Goal: Task Accomplishment & Management: Use online tool/utility

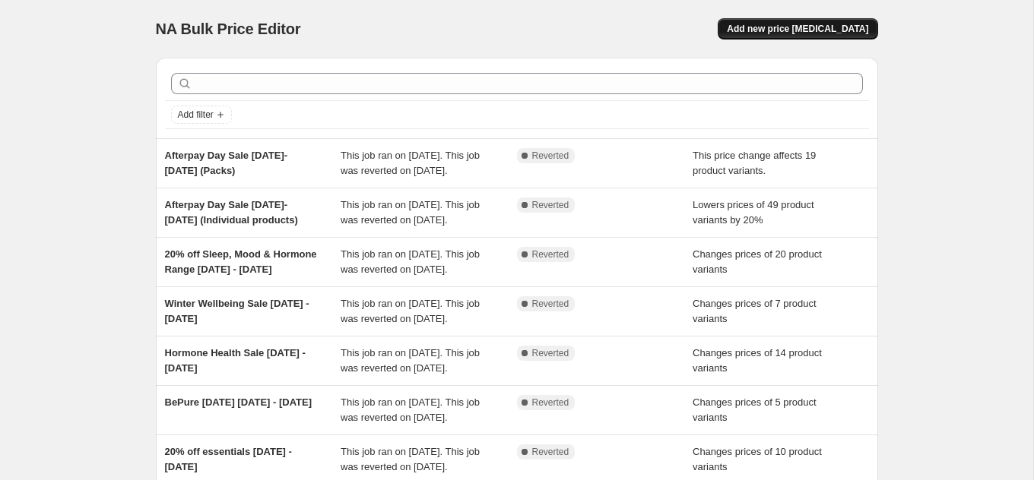
click at [815, 28] on span "Add new price [MEDICAL_DATA]" at bounding box center [797, 29] width 141 height 12
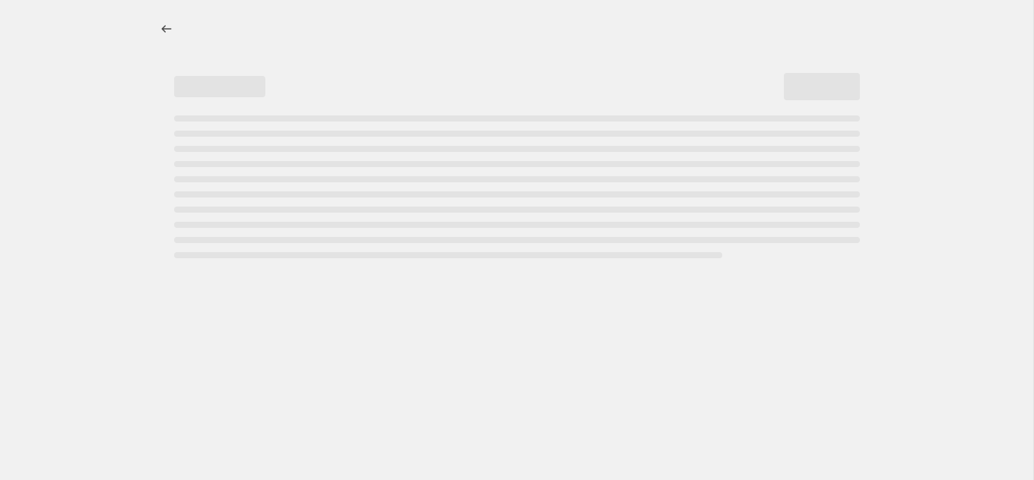
select select "percentage"
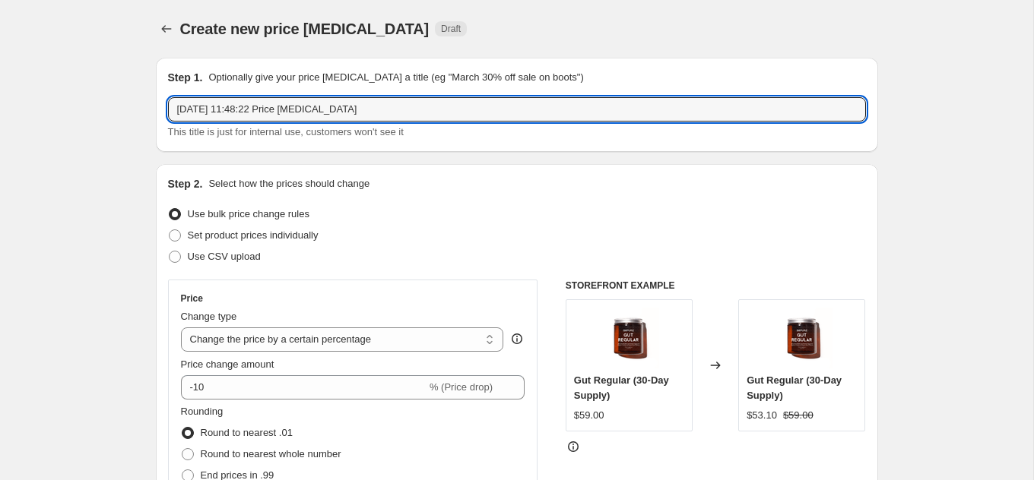
drag, startPoint x: 375, startPoint y: 115, endPoint x: 165, endPoint y: 112, distance: 210.5
click at [165, 112] on div "Step 1. Optionally give your price [MEDICAL_DATA] a title (eg "March 30% off sa…" at bounding box center [517, 105] width 722 height 94
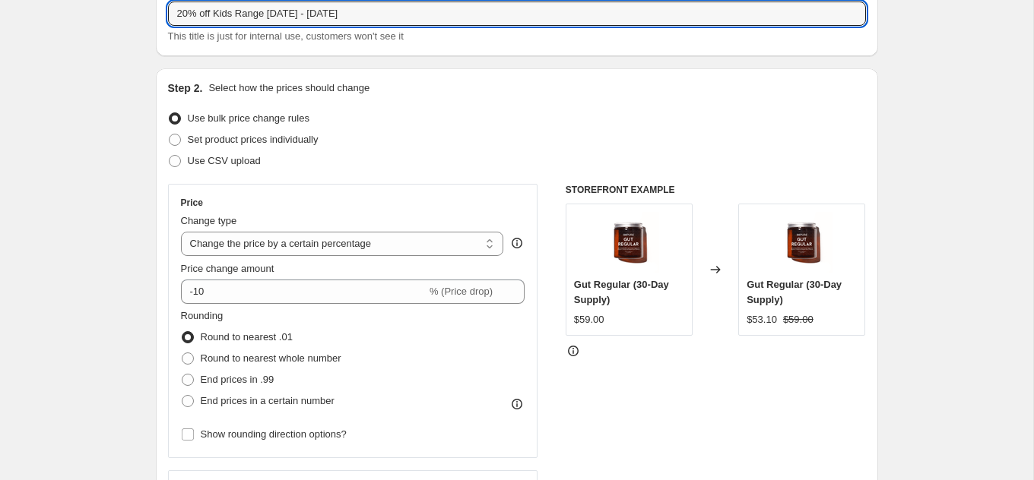
scroll to position [97, 0]
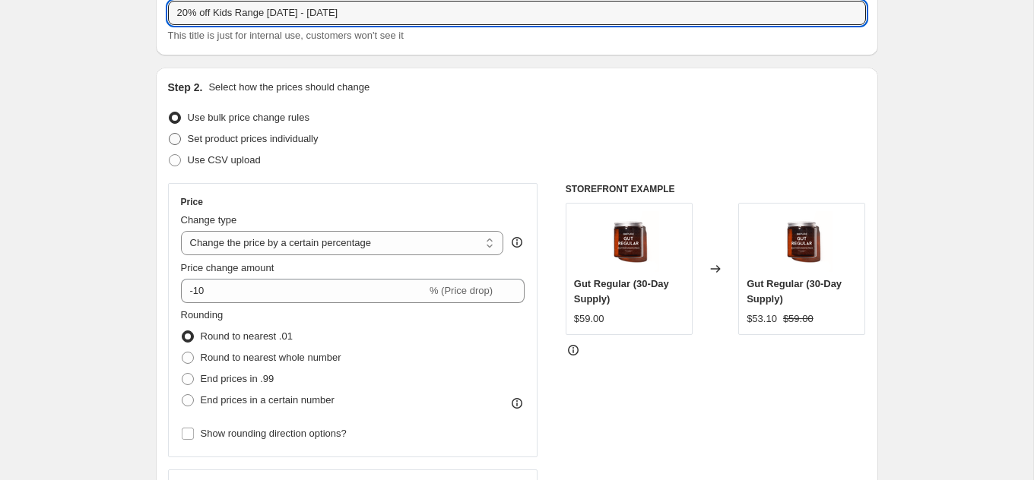
type input "20% off Kids Range [DATE] - [DATE]"
click at [239, 138] on span "Set product prices individually" at bounding box center [253, 138] width 131 height 11
click at [169, 134] on input "Set product prices individually" at bounding box center [169, 133] width 1 height 1
radio input "true"
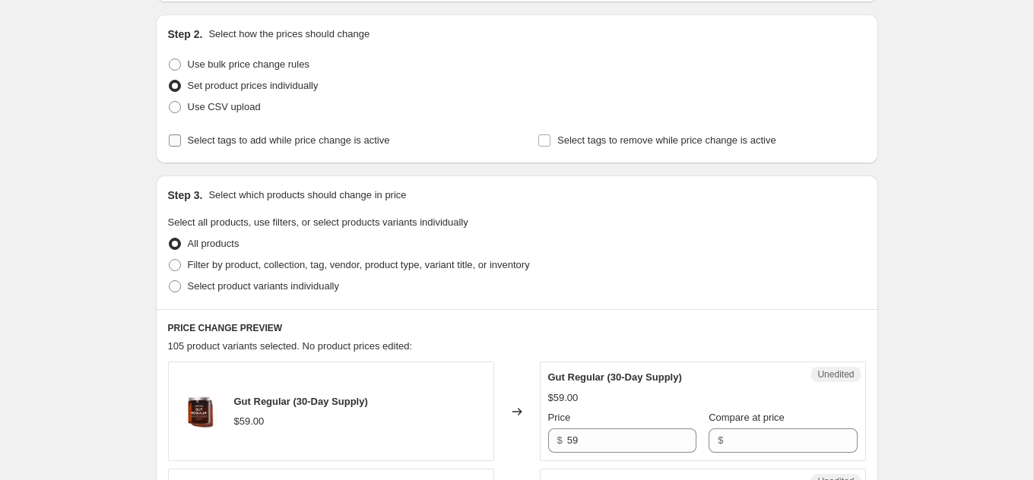
scroll to position [157, 0]
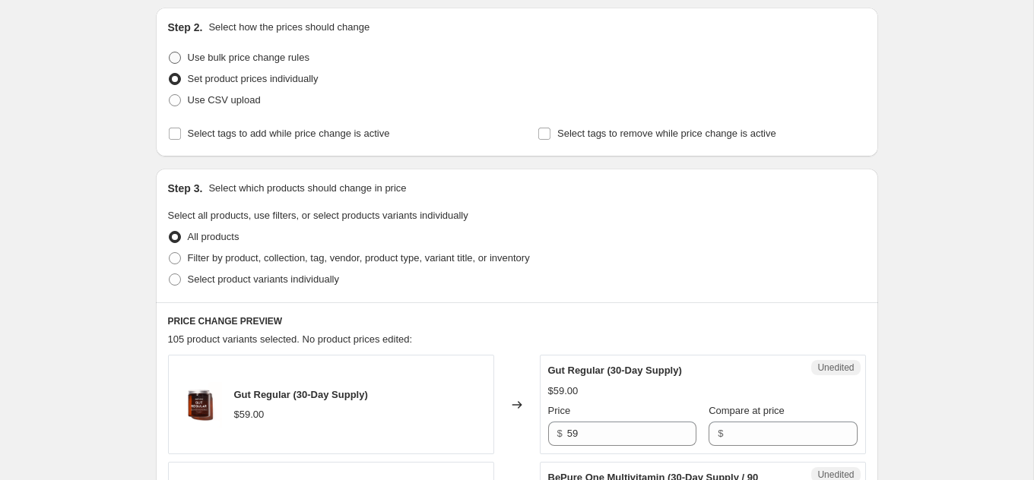
click at [210, 52] on span "Use bulk price change rules" at bounding box center [249, 57] width 122 height 11
click at [169, 52] on input "Use bulk price change rules" at bounding box center [169, 52] width 1 height 1
radio input "true"
select select "percentage"
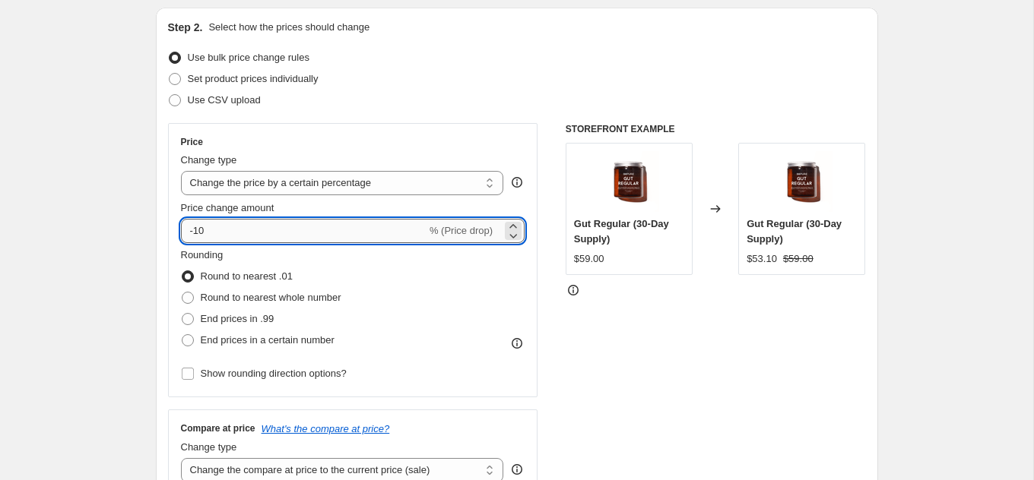
click at [204, 235] on input "-10" at bounding box center [303, 231] width 245 height 24
type input "-1"
type input "-34"
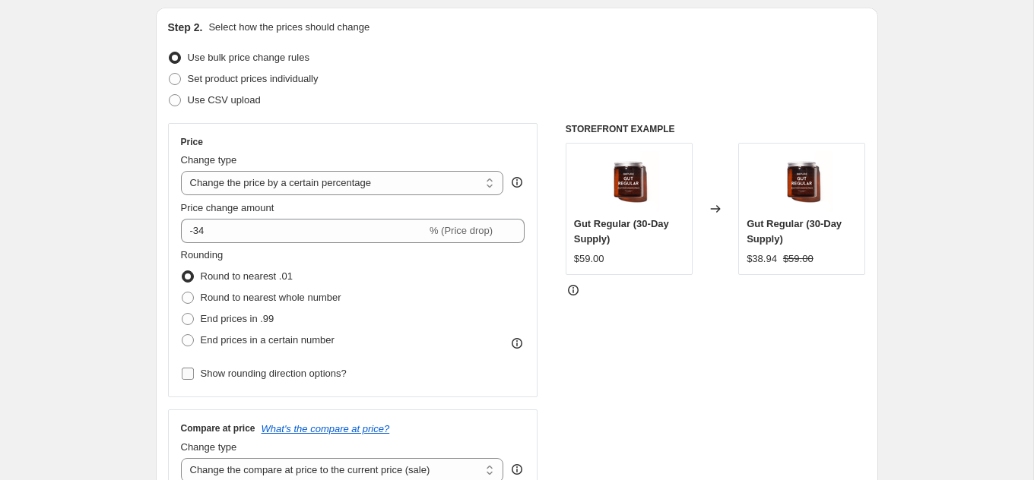
click at [213, 378] on span "Show rounding direction options?" at bounding box center [274, 373] width 146 height 11
click at [194, 378] on input "Show rounding direction options?" at bounding box center [188, 374] width 12 height 12
checkbox input "true"
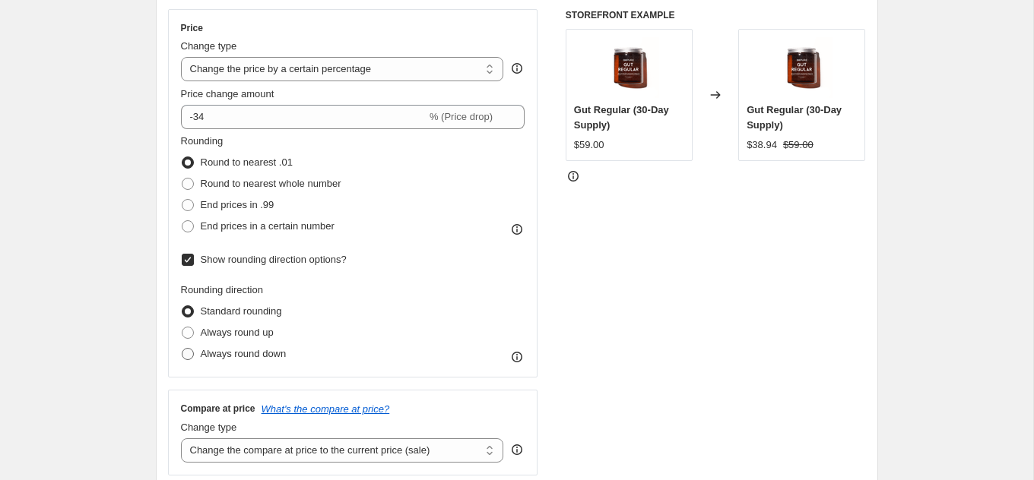
scroll to position [271, 0]
click at [234, 347] on span "Always round down" at bounding box center [244, 352] width 86 height 11
click at [182, 347] on input "Always round down" at bounding box center [182, 347] width 1 height 1
radio input "true"
click at [233, 224] on span "End prices in a certain number" at bounding box center [268, 225] width 134 height 11
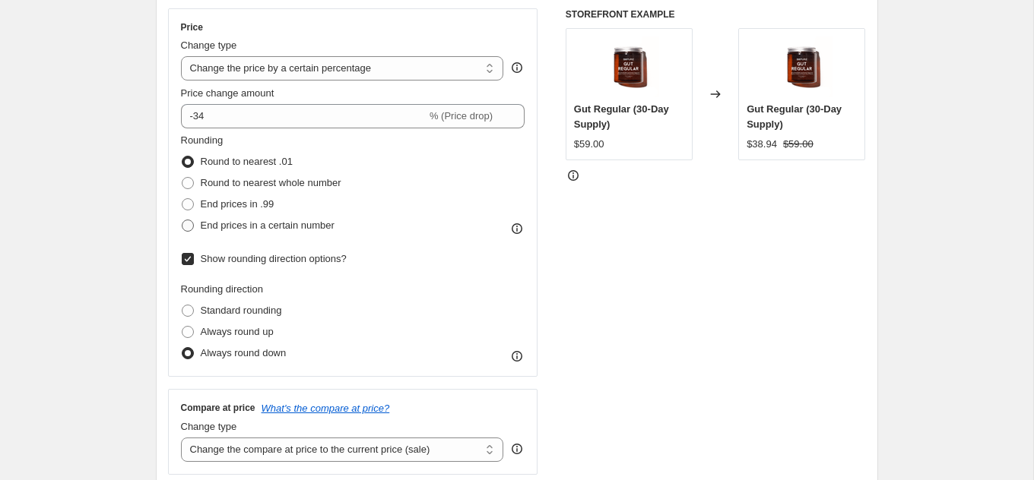
click at [182, 220] on input "End prices in a certain number" at bounding box center [182, 220] width 1 height 1
radio input "true"
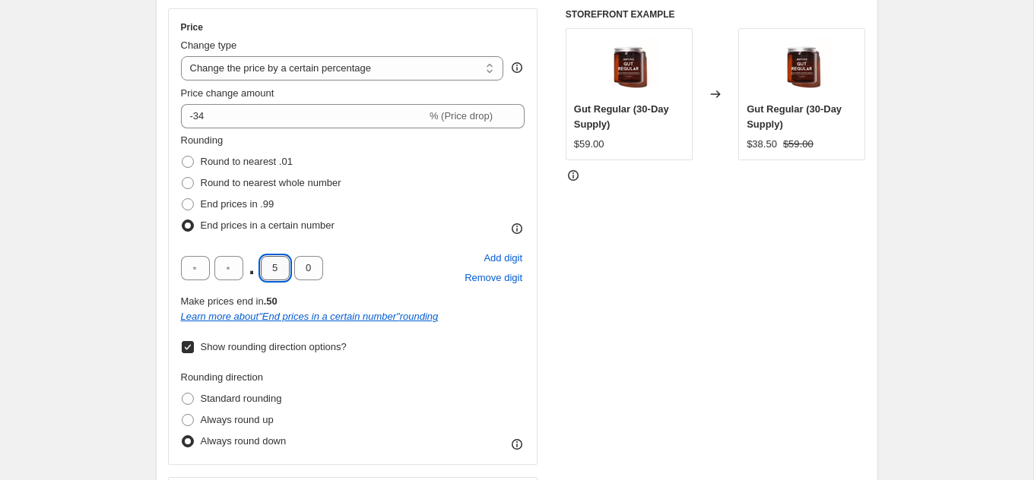
click at [278, 266] on input "5" at bounding box center [275, 268] width 29 height 24
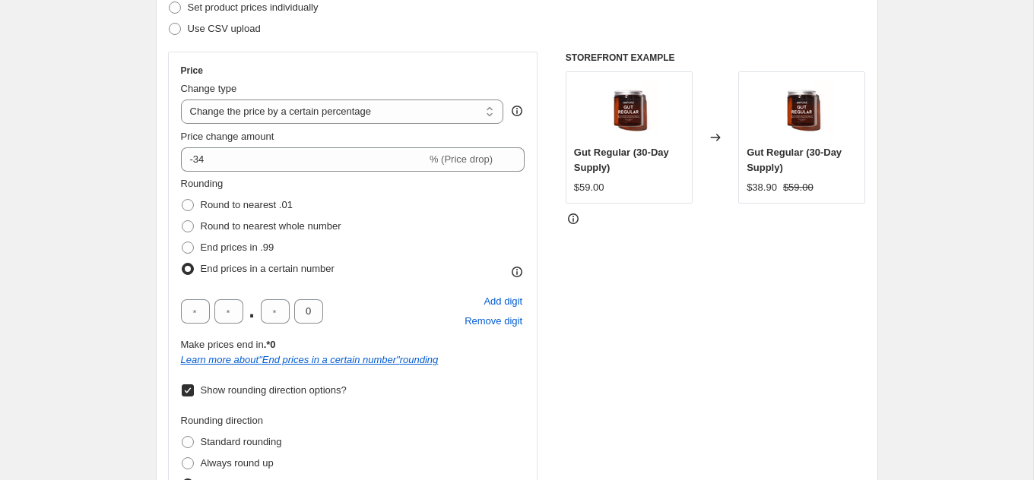
scroll to position [211, 0]
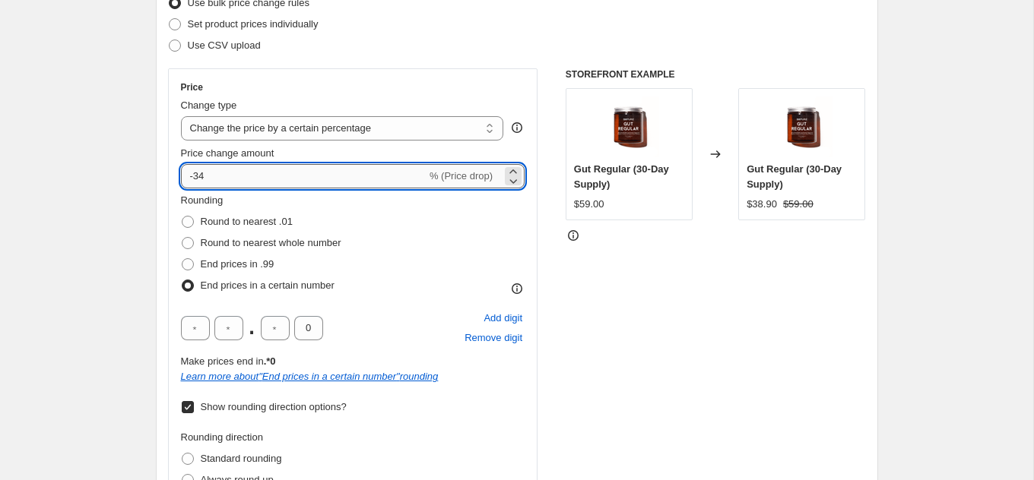
drag, startPoint x: 222, startPoint y: 173, endPoint x: 195, endPoint y: 173, distance: 27.4
click at [195, 173] on input "-34" at bounding box center [303, 176] width 245 height 24
type input "-20"
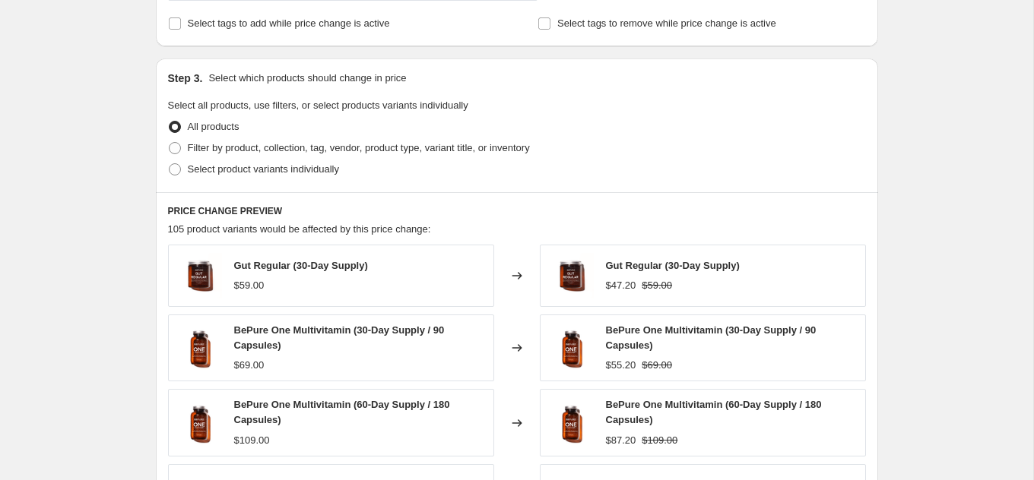
scroll to position [840, 0]
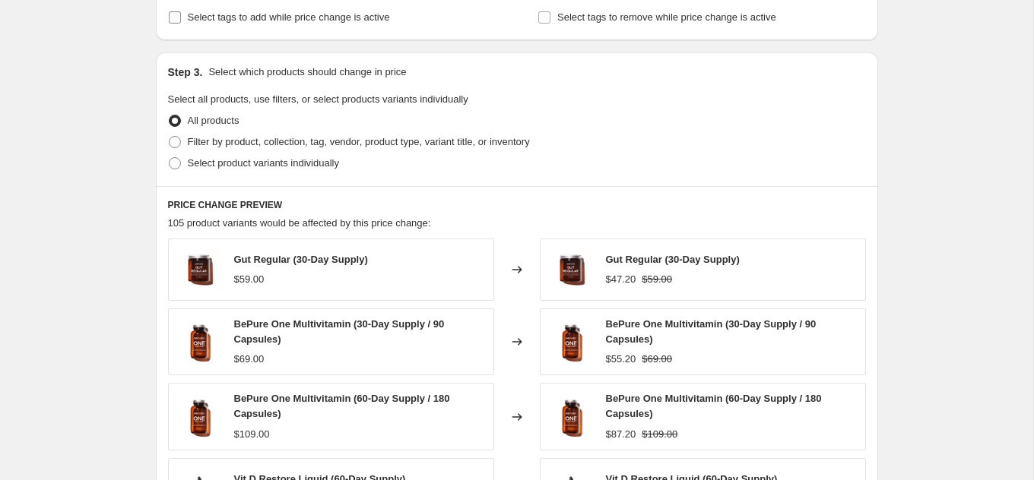
click at [291, 13] on span "Select tags to add while price change is active" at bounding box center [289, 16] width 202 height 11
click at [181, 13] on input "Select tags to add while price change is active" at bounding box center [175, 17] width 12 height 12
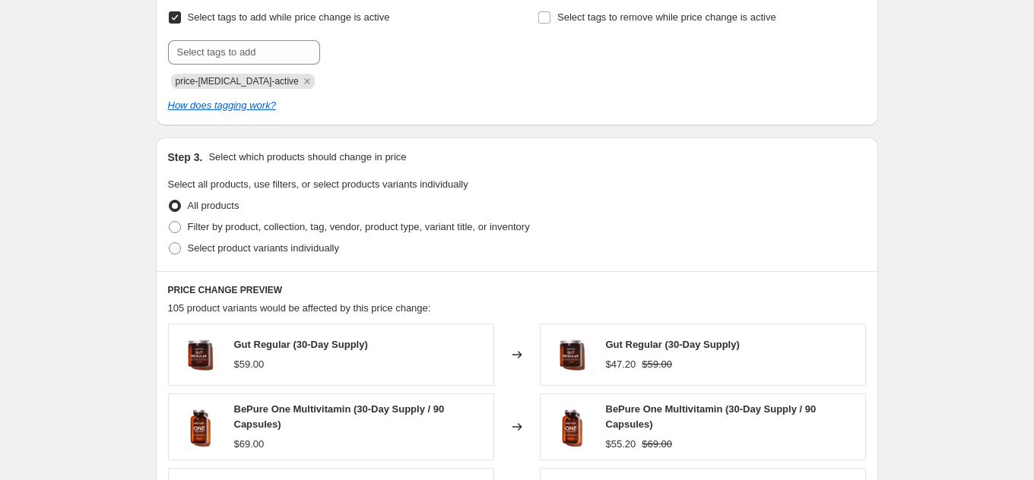
click at [290, 13] on span "Select tags to add while price change is active" at bounding box center [289, 16] width 202 height 11
click at [181, 13] on input "Select tags to add while price change is active" at bounding box center [175, 17] width 12 height 12
checkbox input "false"
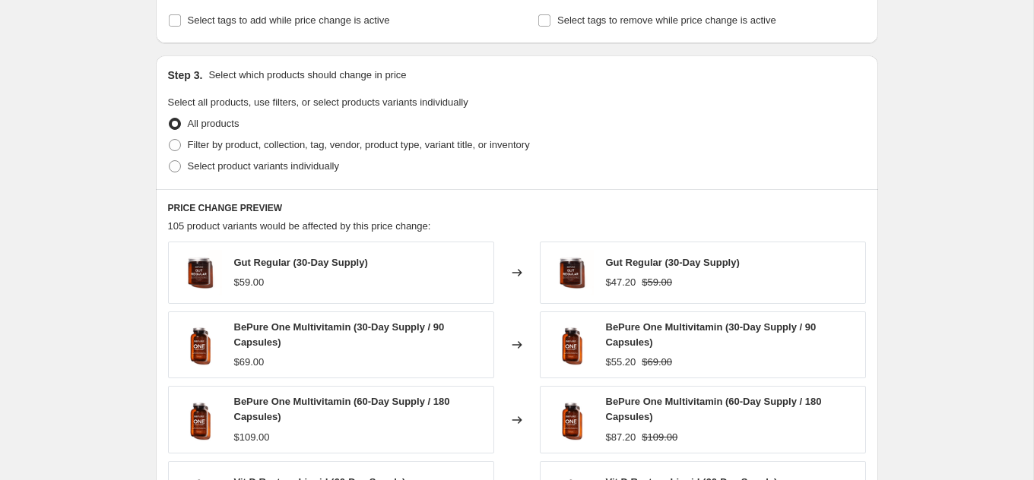
scroll to position [841, 0]
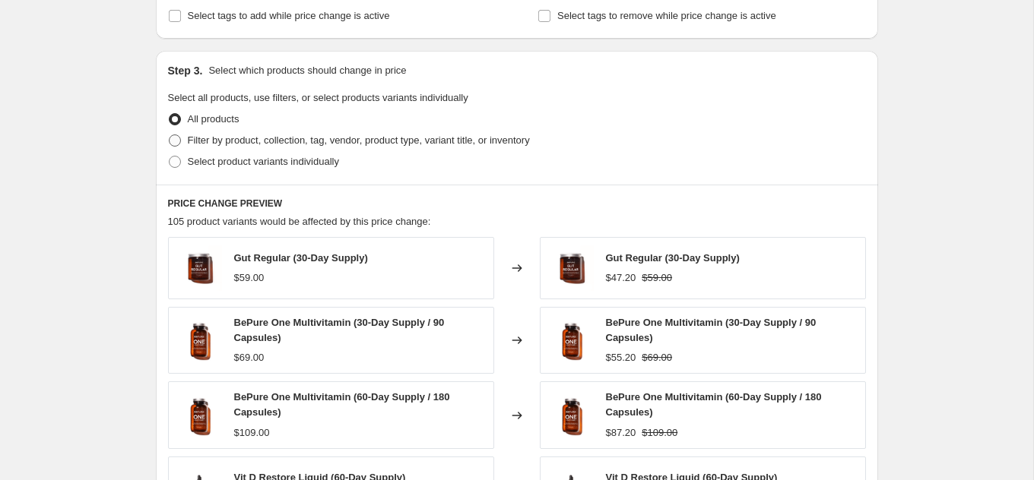
click at [211, 141] on span "Filter by product, collection, tag, vendor, product type, variant title, or inv…" at bounding box center [359, 140] width 342 height 11
click at [169, 135] on input "Filter by product, collection, tag, vendor, product type, variant title, or inv…" at bounding box center [169, 135] width 1 height 1
radio input "true"
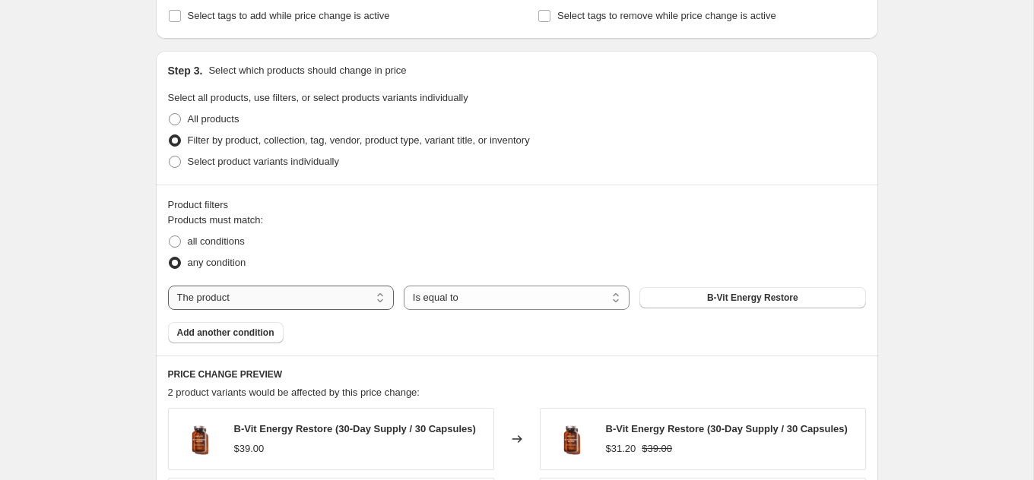
click at [377, 294] on select "The product The product's collection The product's tag The product's vendor The…" at bounding box center [281, 298] width 226 height 24
select select "collection"
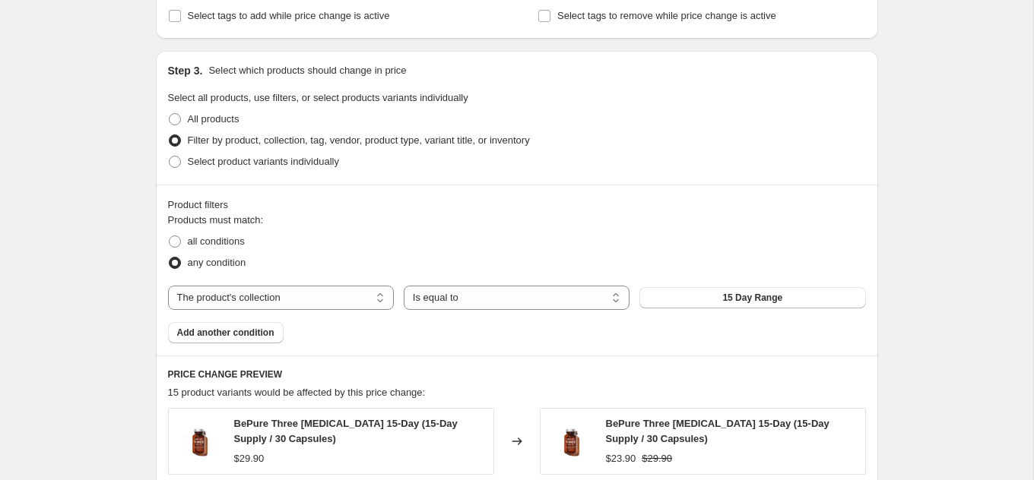
click at [717, 288] on button "15 Day Range" at bounding box center [752, 297] width 226 height 21
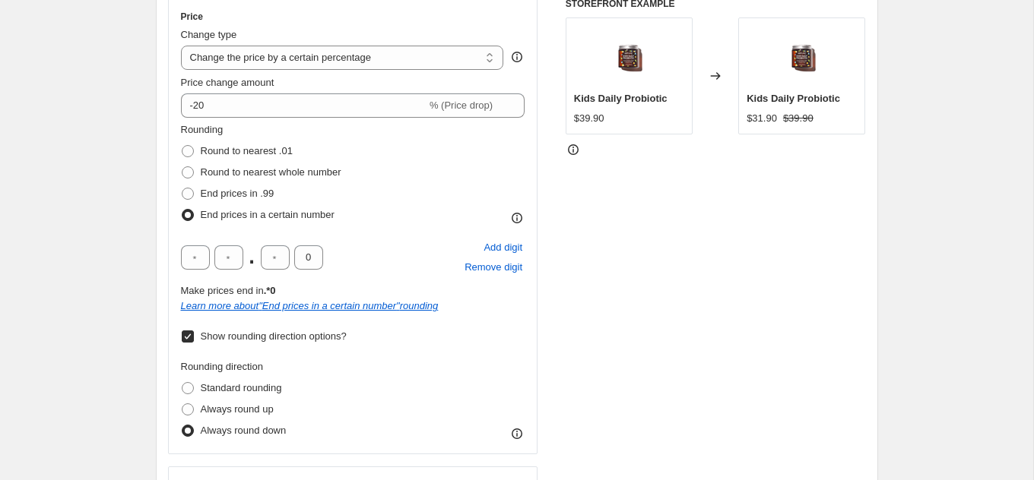
scroll to position [283, 0]
click at [429, 46] on select "Change the price to a certain amount Change the price by a certain amount Chang…" at bounding box center [342, 57] width 323 height 24
click at [181, 45] on select "Change the price to a certain amount Change the price by a certain amount Chang…" at bounding box center [342, 57] width 323 height 24
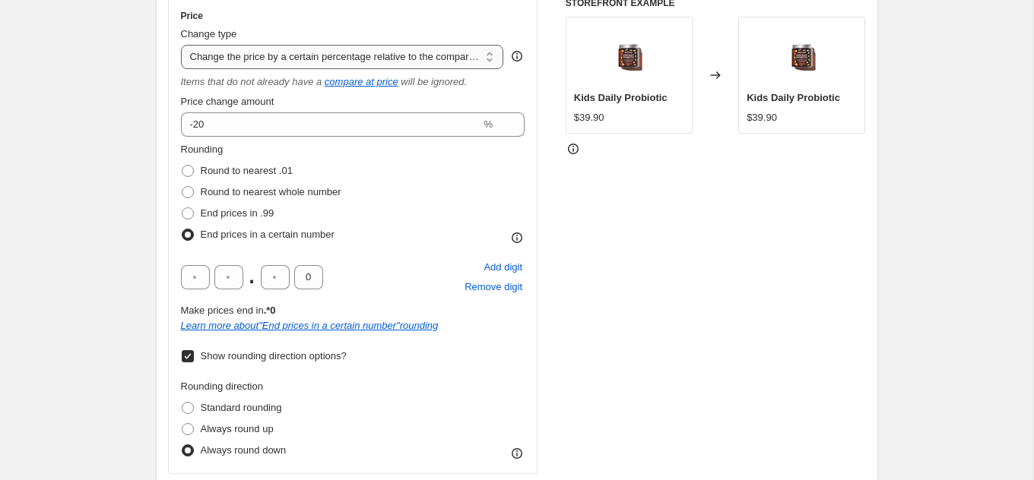
click at [224, 58] on select "Change the price to a certain amount Change the price by a certain amount Chang…" at bounding box center [342, 57] width 323 height 24
select select "percentage"
click at [181, 45] on select "Change the price to a certain amount Change the price by a certain amount Chang…" at bounding box center [342, 57] width 323 height 24
type input "-15"
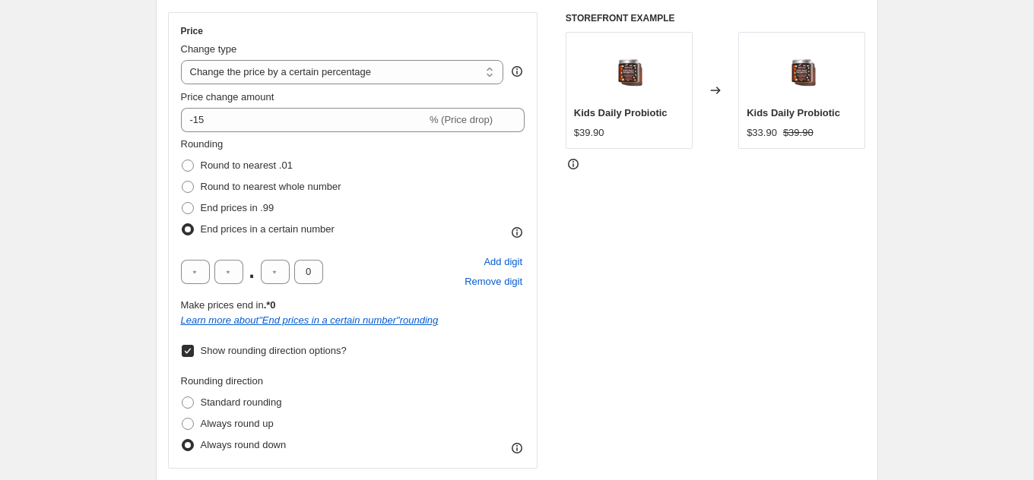
scroll to position [0, 0]
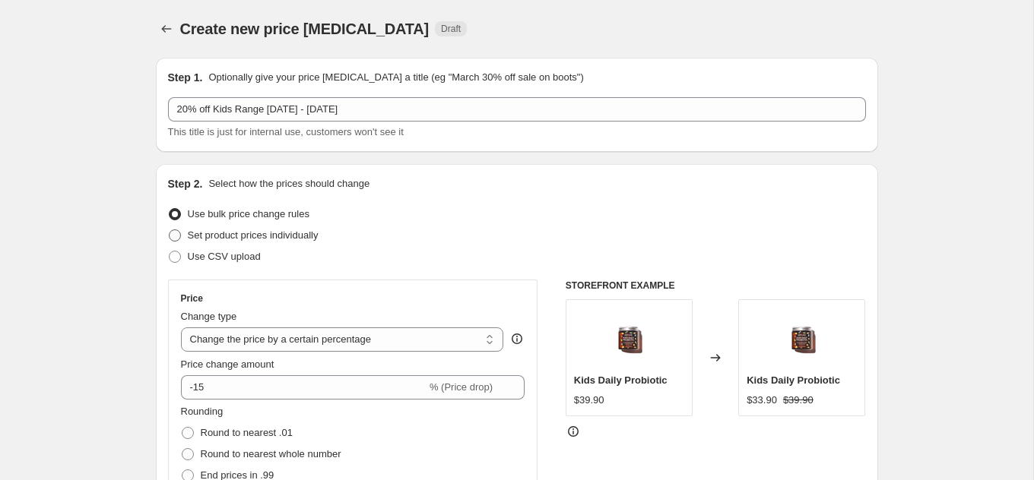
click at [228, 234] on span "Set product prices individually" at bounding box center [253, 235] width 131 height 11
click at [169, 230] on input "Set product prices individually" at bounding box center [169, 230] width 1 height 1
radio input "true"
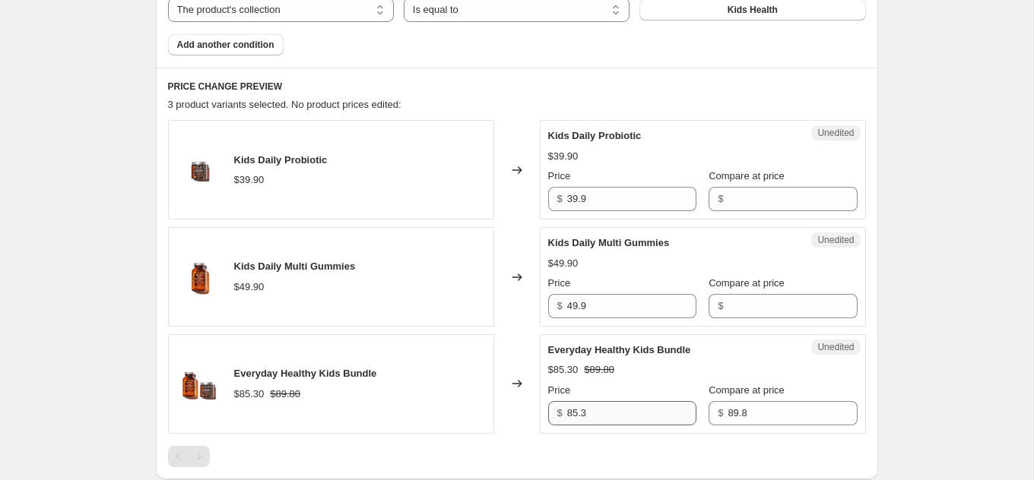
scroll to position [559, 0]
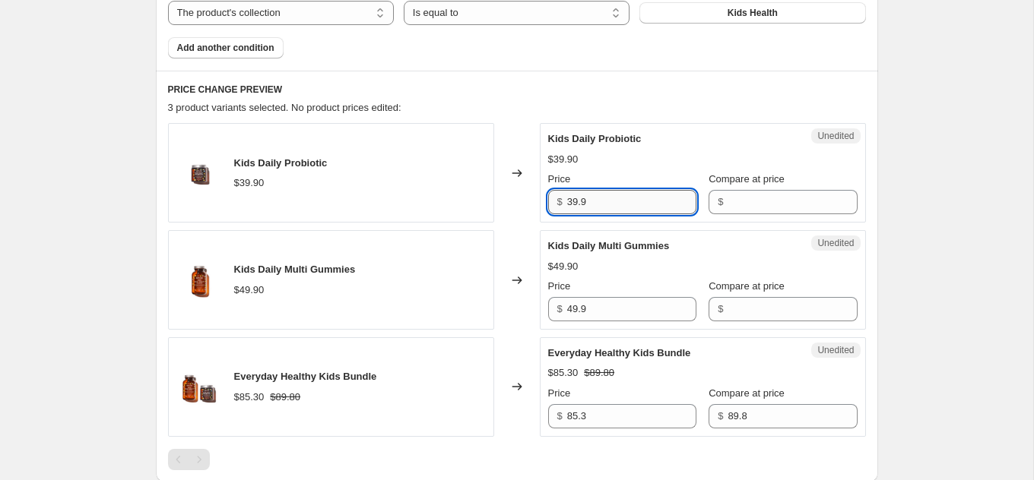
click at [606, 201] on input "39.9" at bounding box center [631, 202] width 129 height 24
drag, startPoint x: 606, startPoint y: 201, endPoint x: 570, endPoint y: 201, distance: 36.5
click at [570, 201] on input "39.9" at bounding box center [631, 202] width 129 height 24
click at [727, 206] on input "Compare at price" at bounding box center [791, 202] width 129 height 24
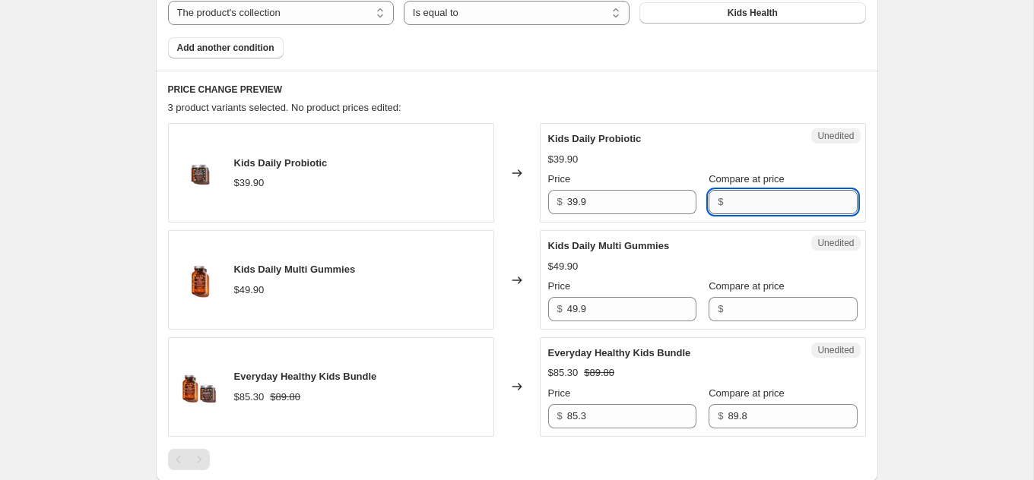
paste input "39.9"
type input "39.9"
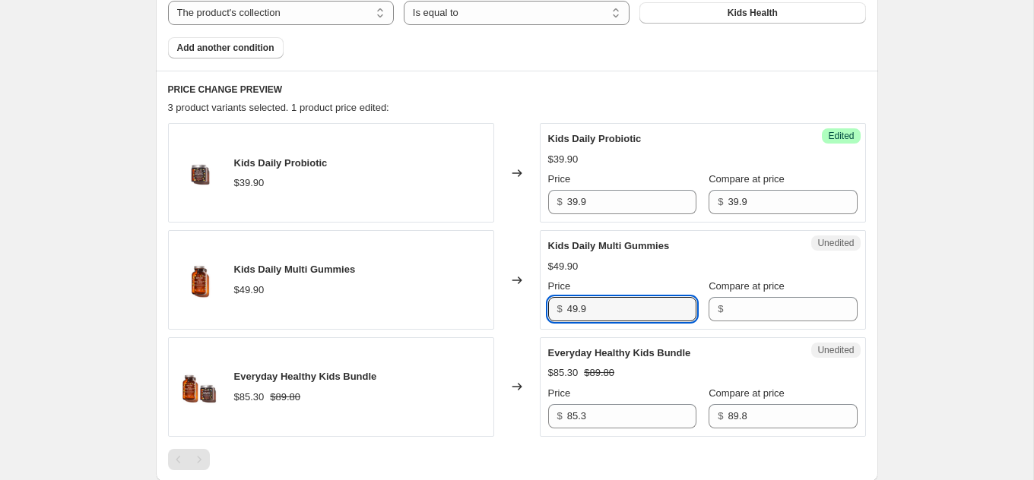
drag, startPoint x: 595, startPoint y: 304, endPoint x: 556, endPoint y: 304, distance: 38.8
click at [556, 304] on div "$ 49.9" at bounding box center [622, 309] width 148 height 24
click at [767, 315] on input "Compare at price" at bounding box center [791, 309] width 129 height 24
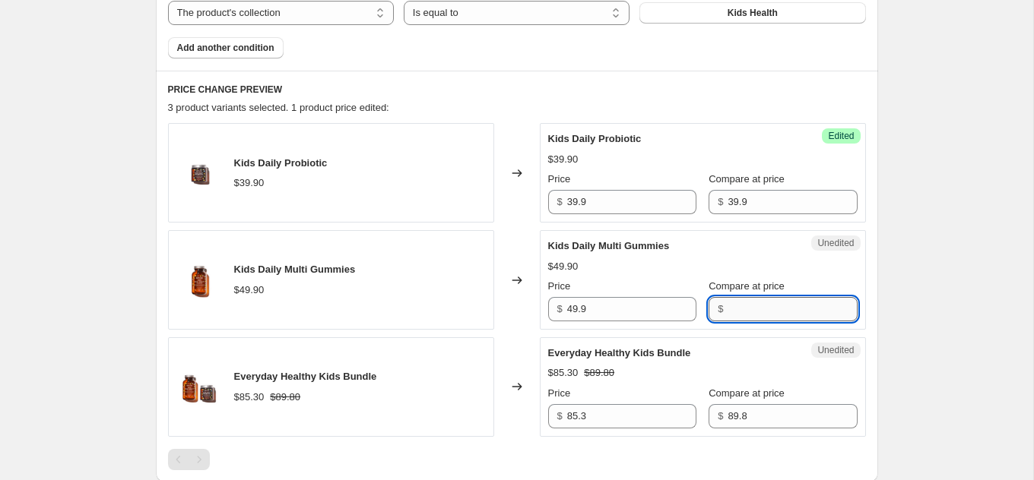
paste input "49.9"
type input "49.9"
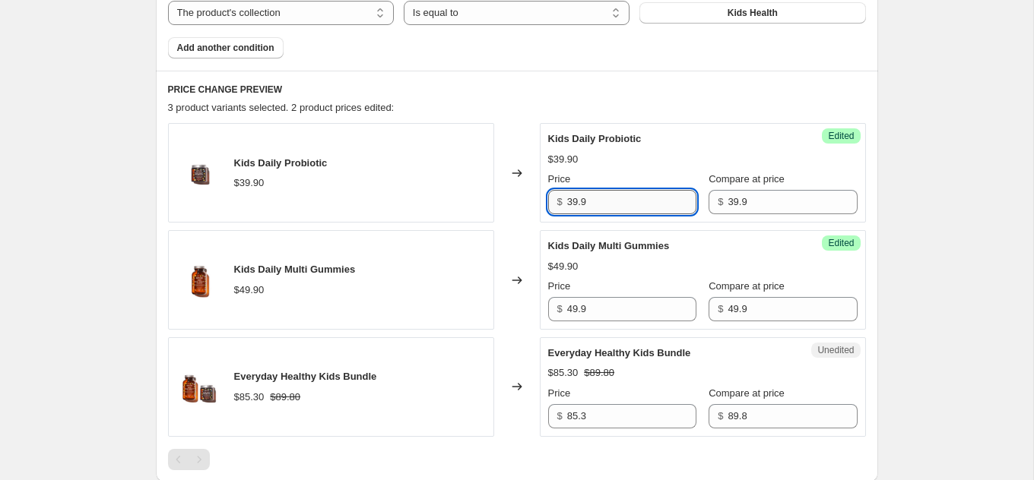
drag, startPoint x: 610, startPoint y: 197, endPoint x: 576, endPoint y: 195, distance: 33.5
click at [576, 195] on input "39.9" at bounding box center [631, 202] width 129 height 24
type input "31.9"
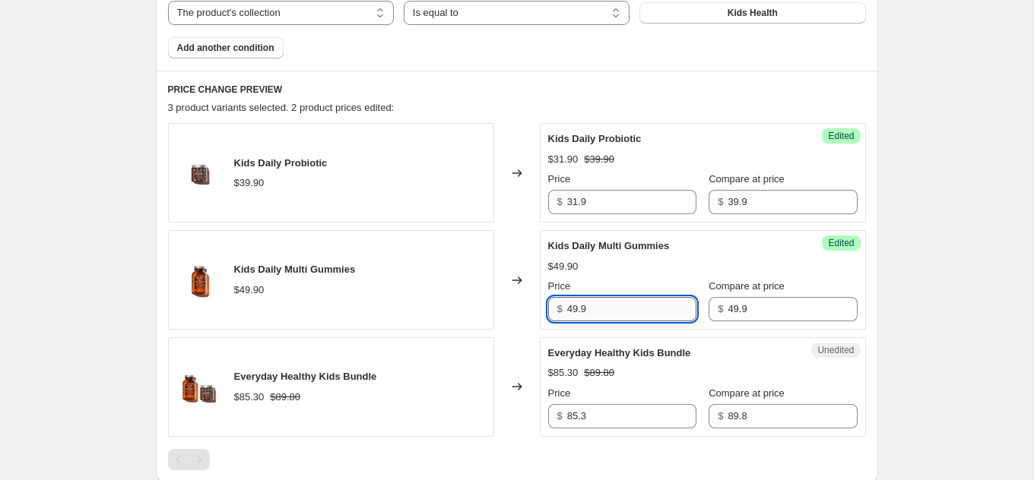
click at [573, 306] on input "49.9" at bounding box center [631, 309] width 129 height 24
type input "39.9"
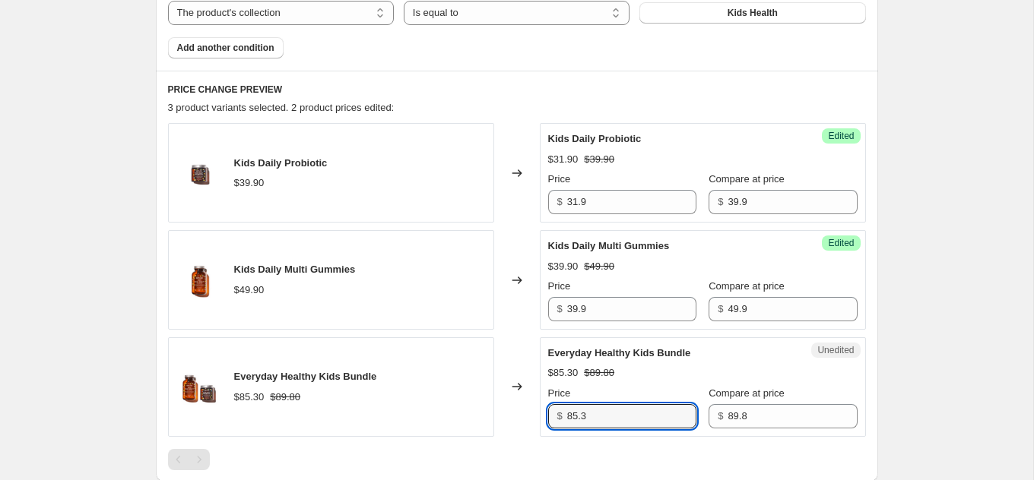
drag, startPoint x: 606, startPoint y: 417, endPoint x: 556, endPoint y: 417, distance: 49.4
click at [556, 417] on div "$ 85.3" at bounding box center [622, 416] width 148 height 24
type input "71.80"
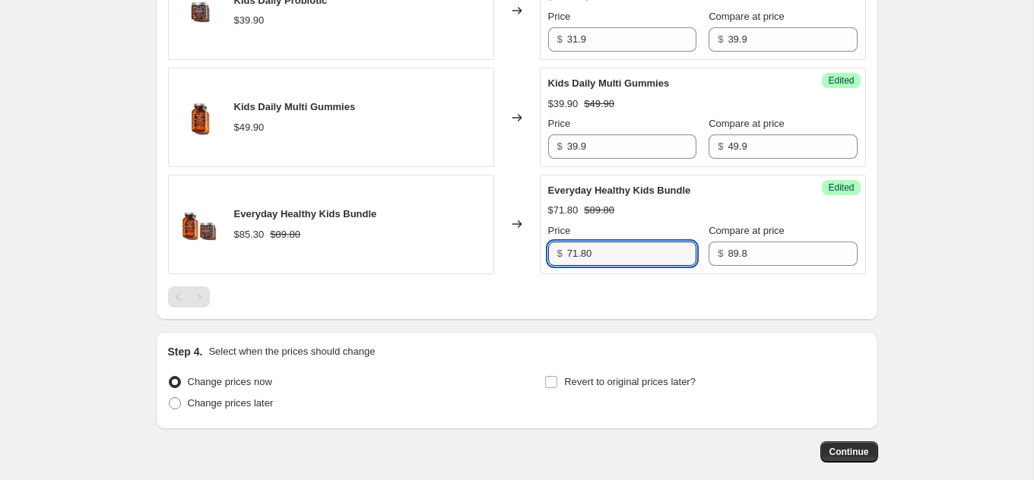
scroll to position [793, 0]
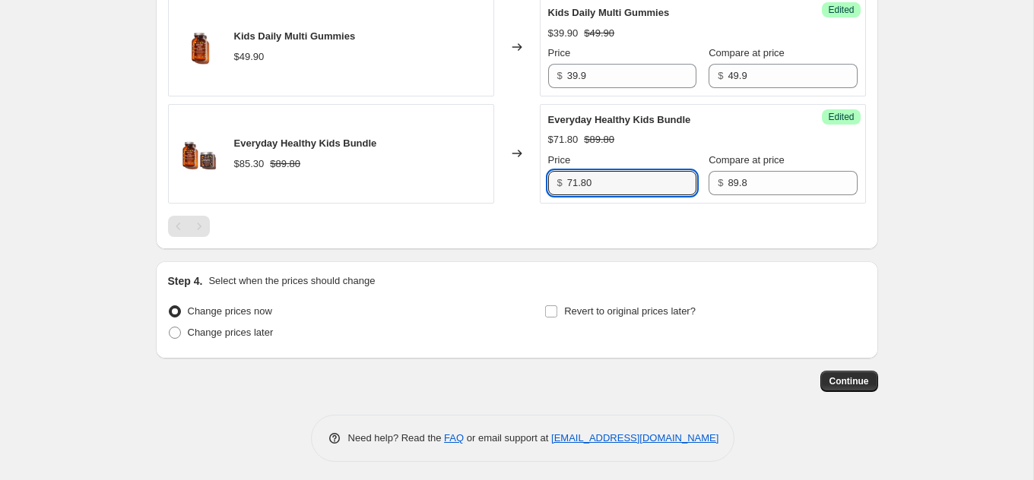
click at [193, 328] on span "Change prices later" at bounding box center [231, 332] width 86 height 11
click at [169, 328] on input "Change prices later" at bounding box center [169, 327] width 1 height 1
radio input "true"
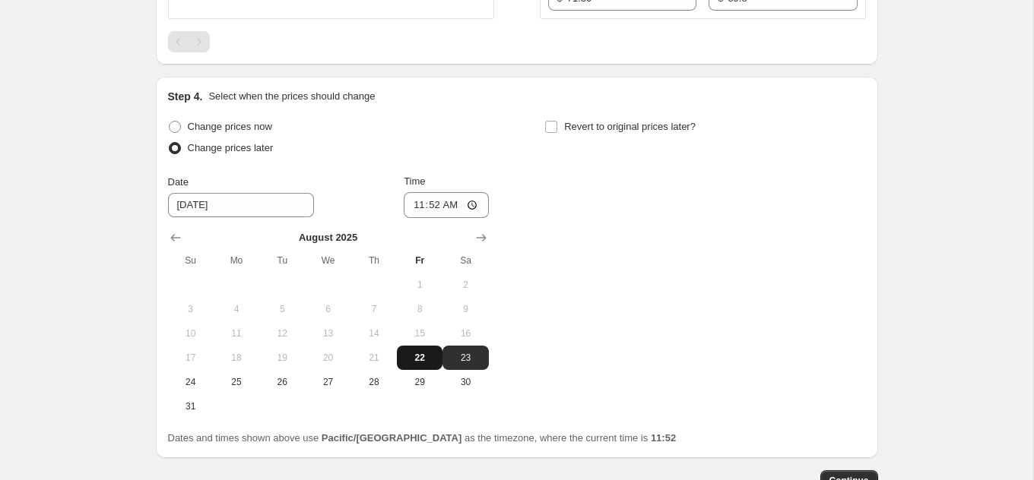
scroll to position [990, 0]
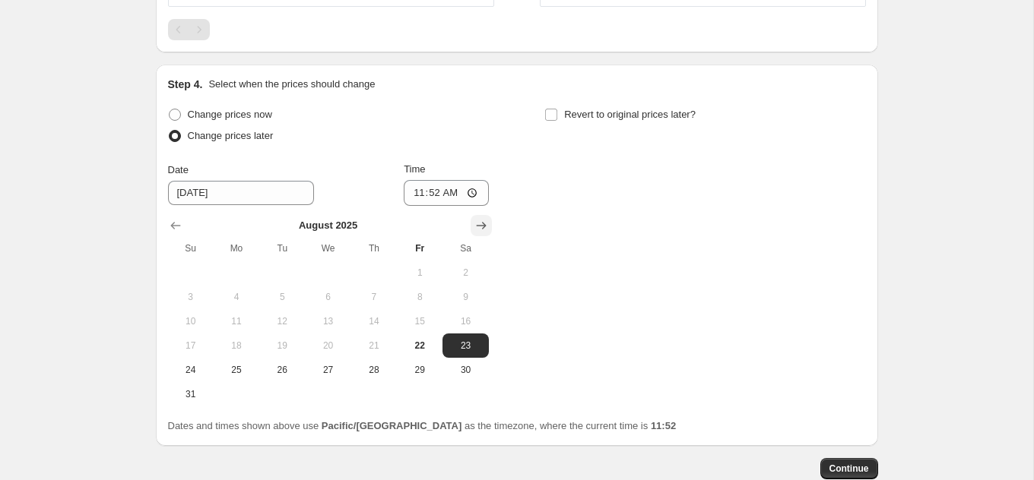
click at [480, 229] on icon "Show next month, September 2025" at bounding box center [480, 225] width 15 height 15
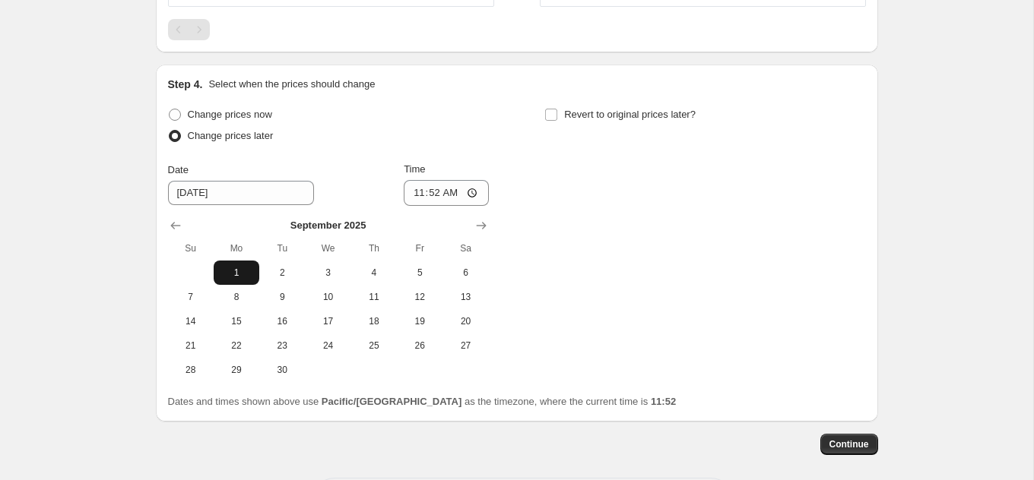
click at [226, 272] on span "1" at bounding box center [236, 273] width 33 height 12
type input "[DATE]"
click at [467, 193] on input "11:52" at bounding box center [446, 193] width 85 height 26
type input "07:00"
click at [552, 111] on input "Revert to original prices later?" at bounding box center [551, 115] width 12 height 12
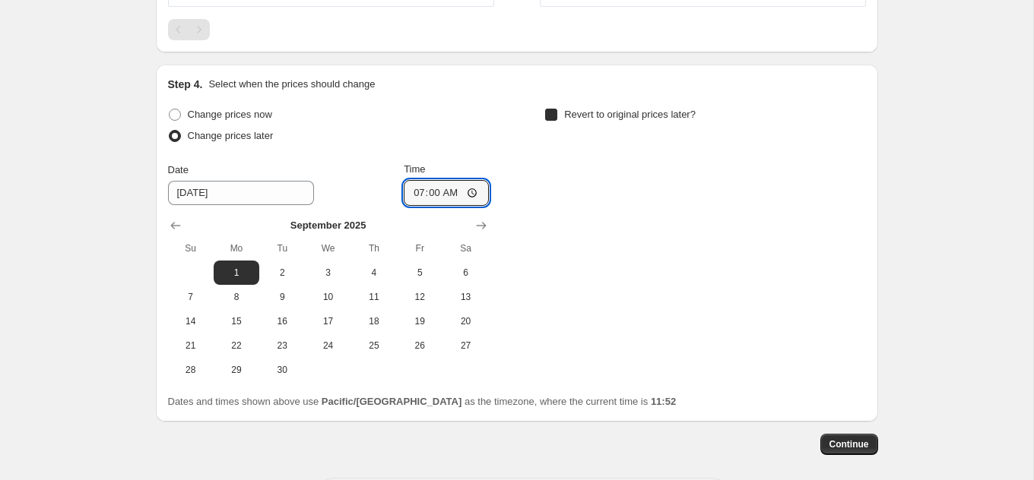
checkbox input "true"
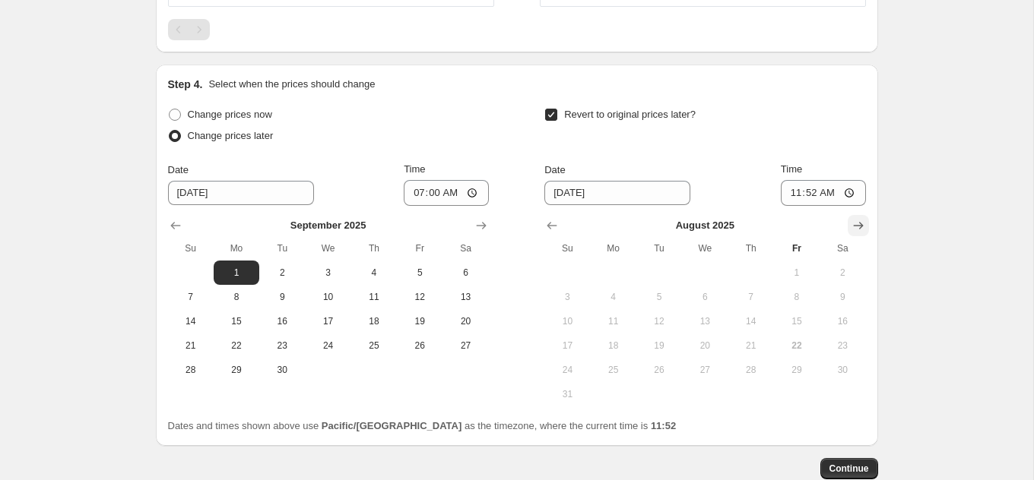
click at [861, 224] on icon "Show next month, September 2025" at bounding box center [857, 225] width 15 height 15
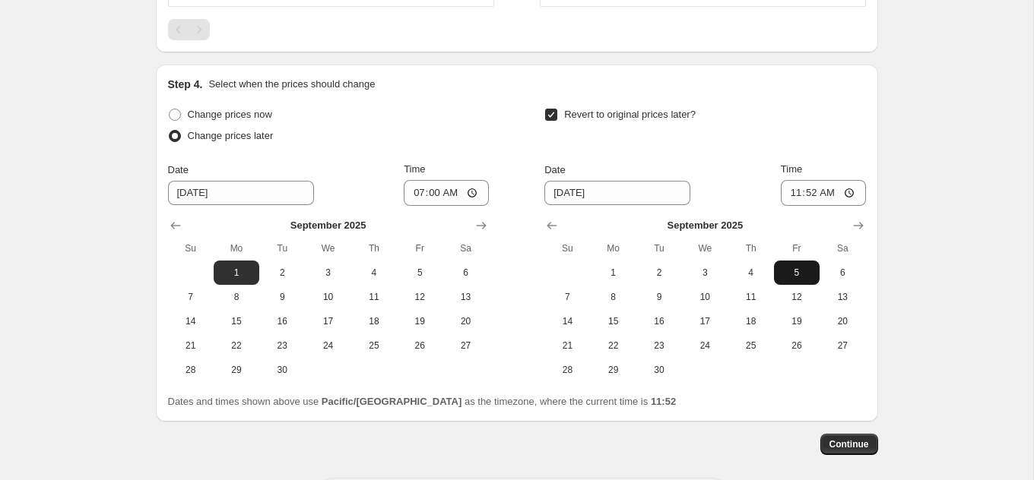
click at [796, 272] on span "5" at bounding box center [796, 273] width 33 height 12
type input "[DATE]"
click at [844, 190] on input "11:52" at bounding box center [823, 193] width 85 height 26
type input "23:59"
click at [846, 132] on div "Revert to original prices later?" at bounding box center [704, 127] width 321 height 46
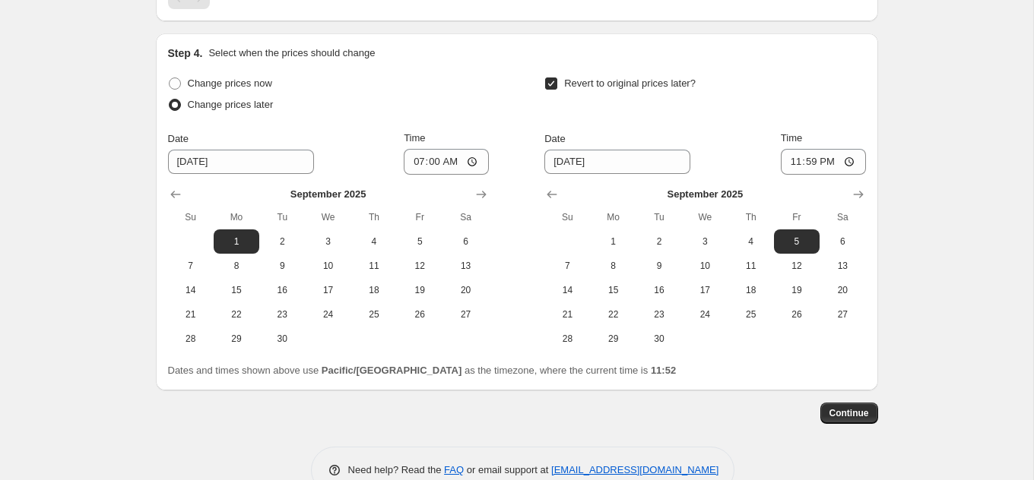
scroll to position [1053, 0]
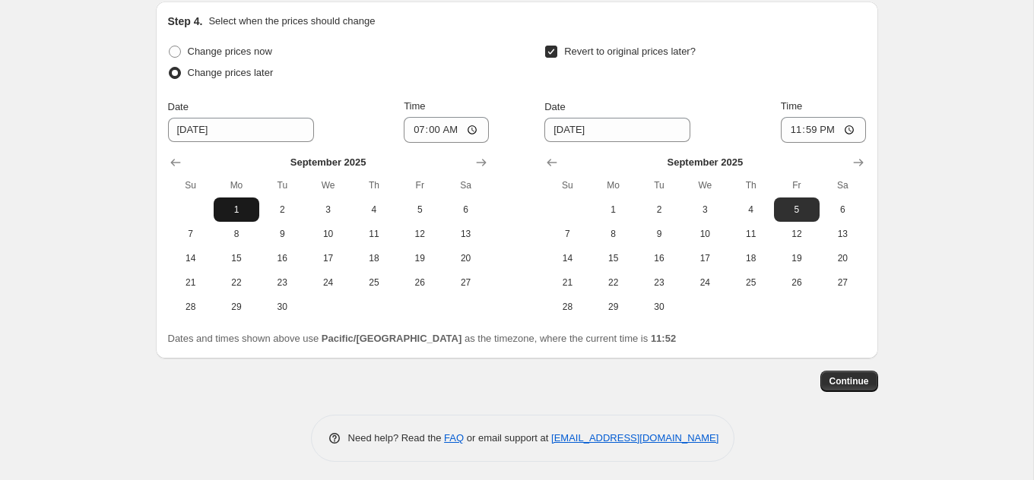
click at [244, 204] on span "1" at bounding box center [236, 210] width 33 height 12
click at [808, 207] on span "5" at bounding box center [796, 210] width 33 height 12
click at [850, 375] on span "Continue" at bounding box center [849, 381] width 40 height 12
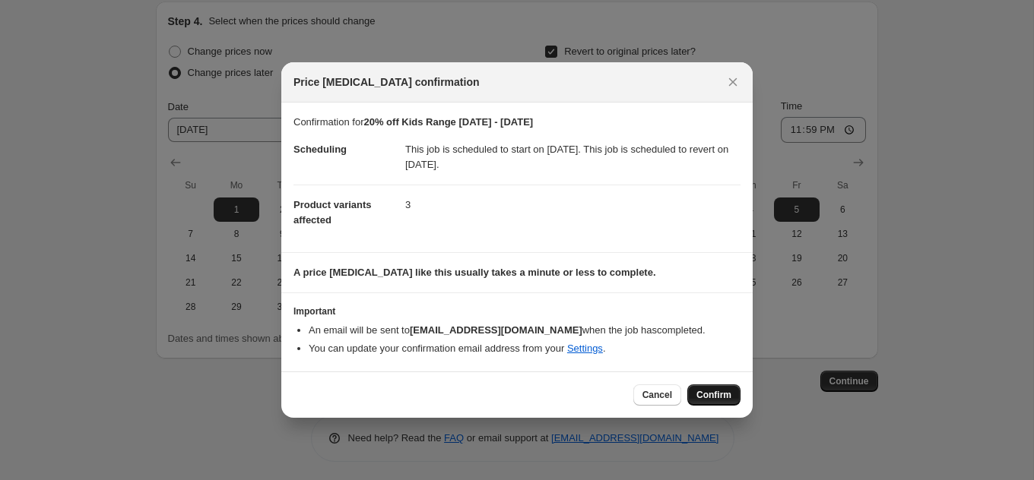
click at [711, 393] on span "Confirm" at bounding box center [713, 395] width 35 height 12
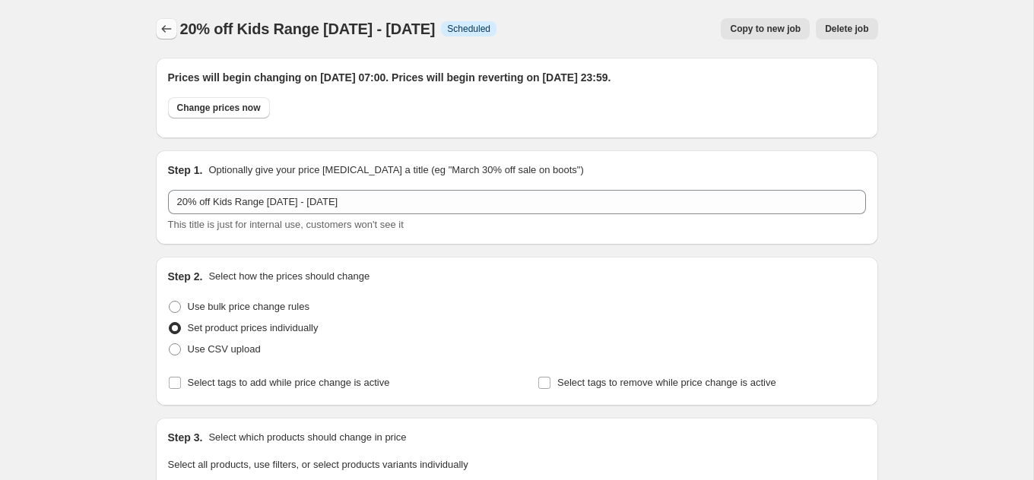
click at [160, 31] on icon "Price change jobs" at bounding box center [166, 28] width 15 height 15
